Goal: Transaction & Acquisition: Purchase product/service

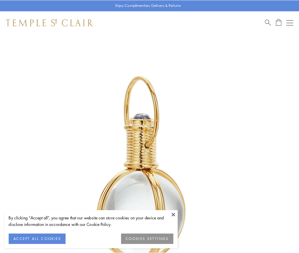
scroll to position [148, 0]
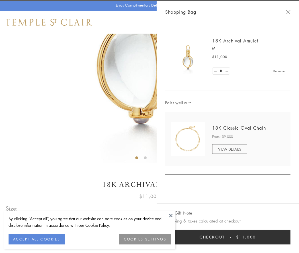
click at [228, 237] on button "Checkout $11,000" at bounding box center [227, 236] width 125 height 15
